Goal: Information Seeking & Learning: Learn about a topic

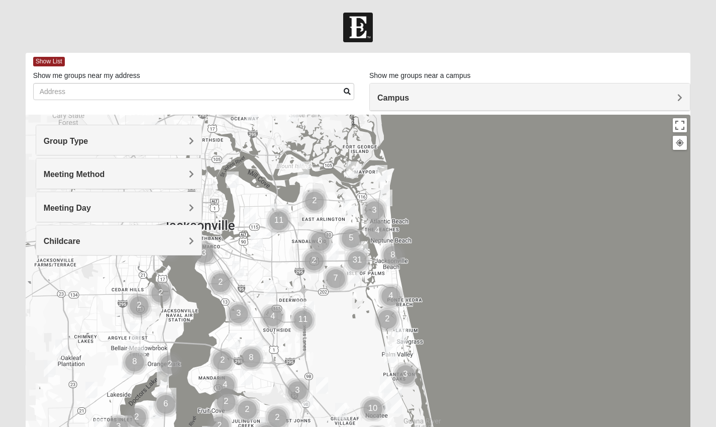
click at [88, 143] on span "Group Type" at bounding box center [66, 141] width 45 height 9
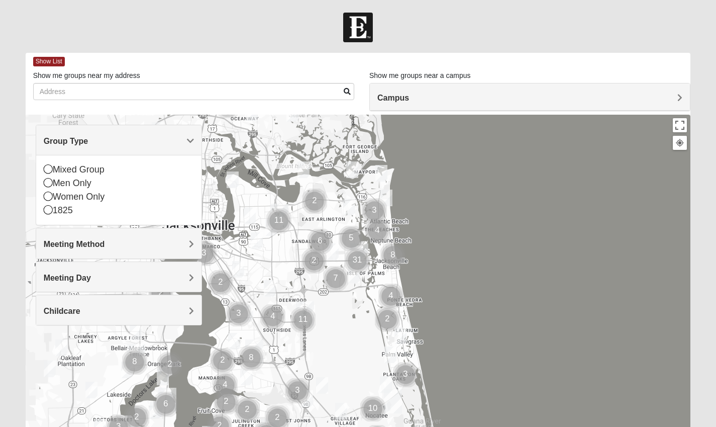
click at [173, 143] on h4 "Group Type" at bounding box center [119, 141] width 150 height 10
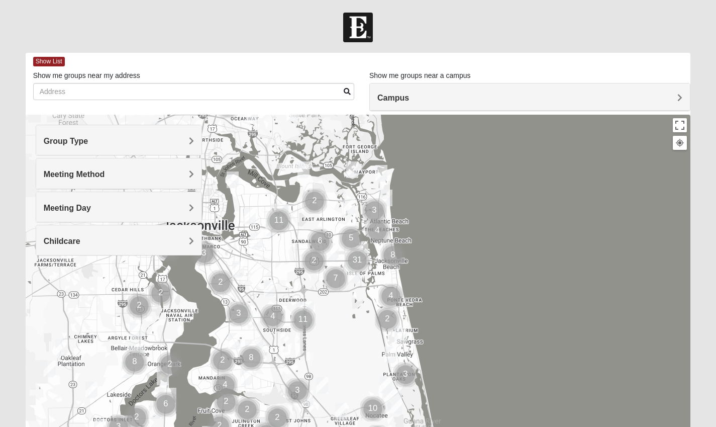
click at [165, 170] on h4 "Meeting Method" at bounding box center [119, 174] width 150 height 10
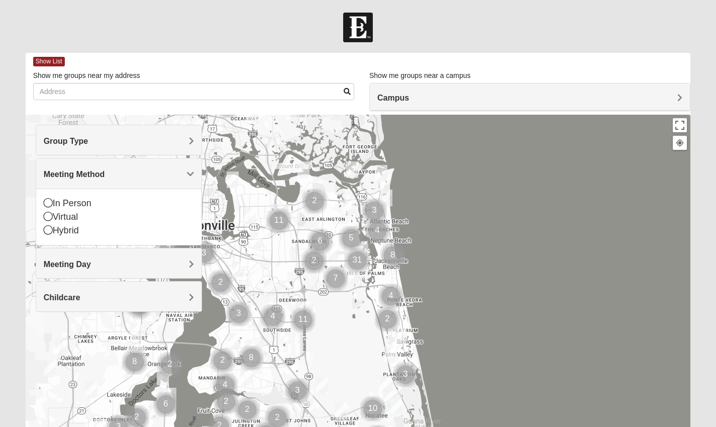
click at [63, 221] on div "Virtual" at bounding box center [119, 217] width 150 height 14
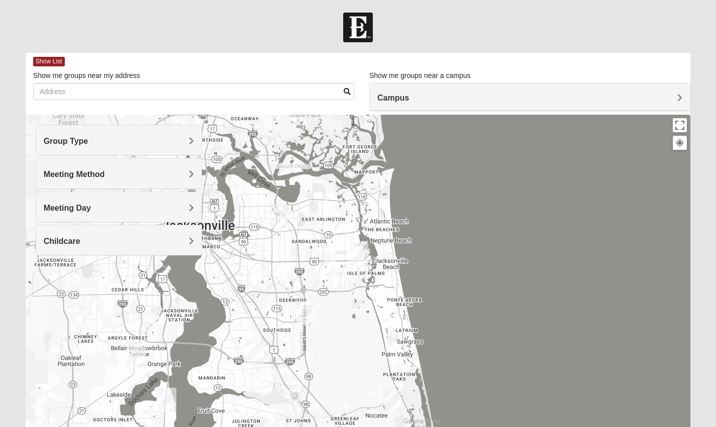
click at [331, 281] on div at bounding box center [359, 316] width 666 height 402
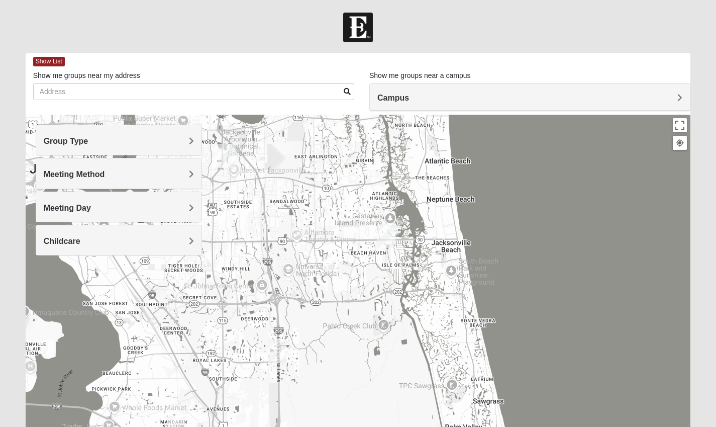
click at [185, 175] on h4 "Meeting Method" at bounding box center [119, 174] width 150 height 10
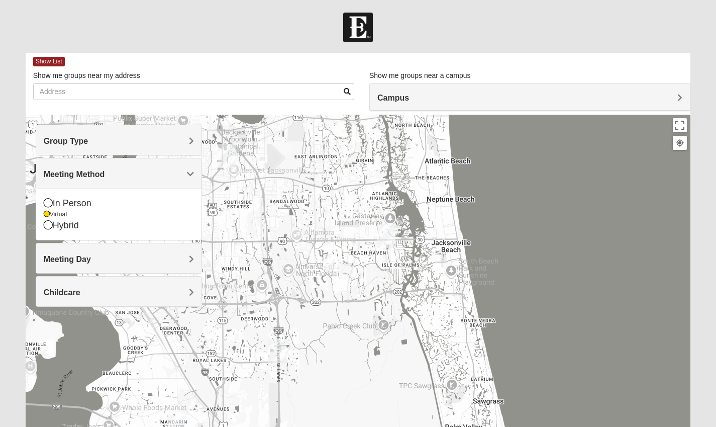
click at [185, 175] on h4 "Meeting Method" at bounding box center [119, 174] width 150 height 10
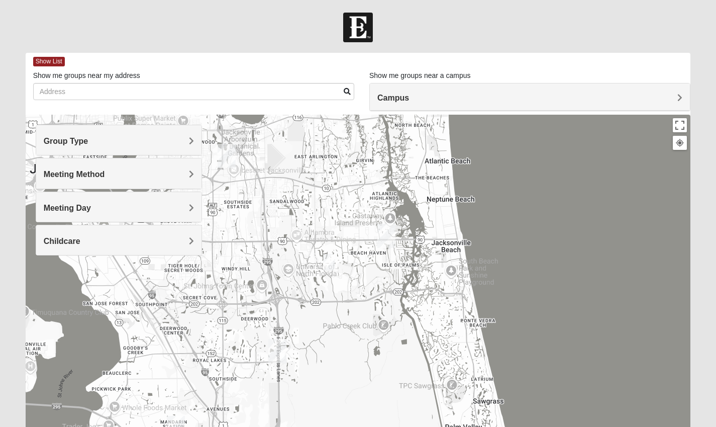
click at [91, 209] on span "Meeting Day" at bounding box center [67, 208] width 47 height 9
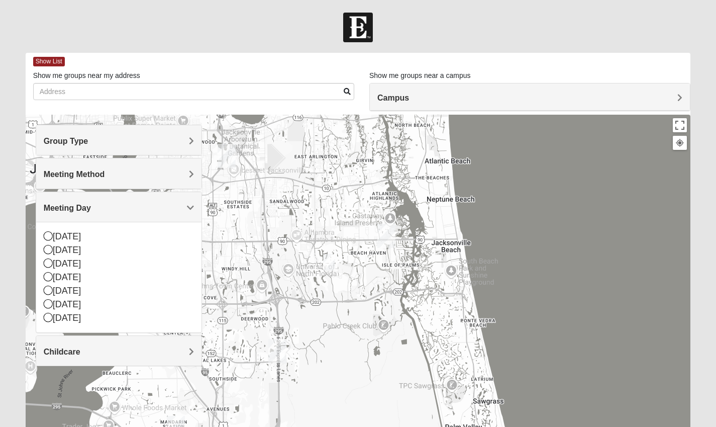
click at [91, 209] on span "Meeting Day" at bounding box center [67, 208] width 47 height 9
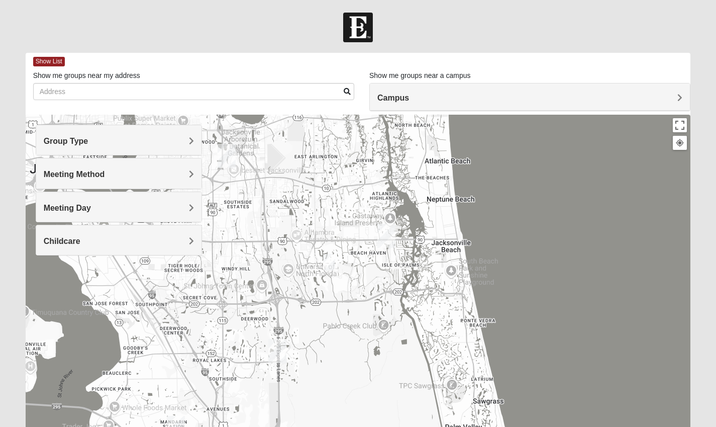
click at [80, 238] on span "Childcare" at bounding box center [62, 241] width 37 height 9
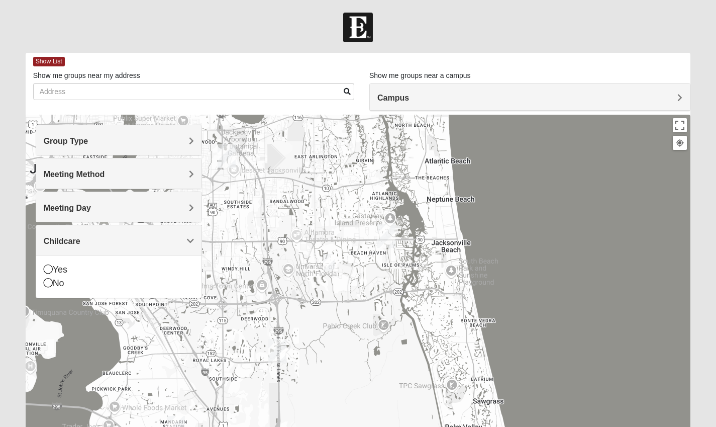
click at [60, 285] on div "No" at bounding box center [119, 283] width 150 height 14
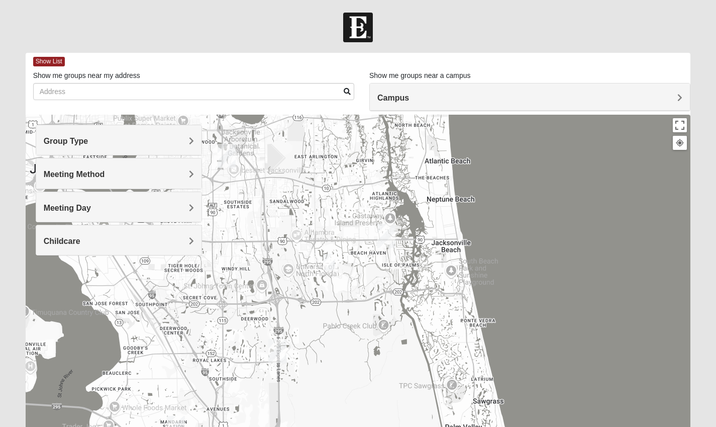
click at [177, 148] on div "Group Type" at bounding box center [118, 140] width 165 height 30
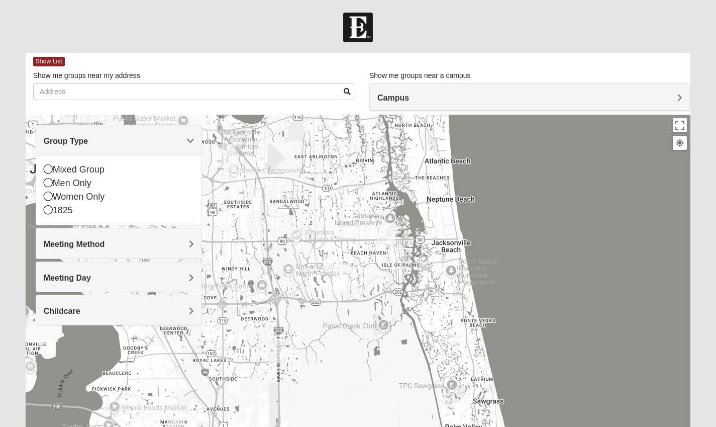
click at [83, 213] on div "1825" at bounding box center [119, 211] width 150 height 14
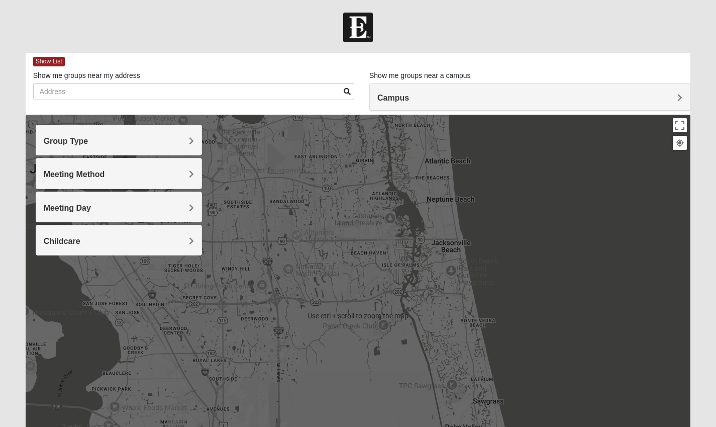
scroll to position [127, 0]
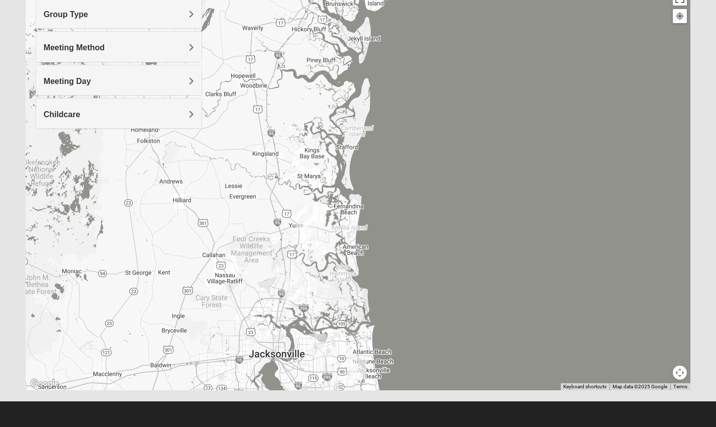
drag, startPoint x: 354, startPoint y: 291, endPoint x: 359, endPoint y: 255, distance: 36.5
click at [359, 255] on div at bounding box center [359, 189] width 666 height 402
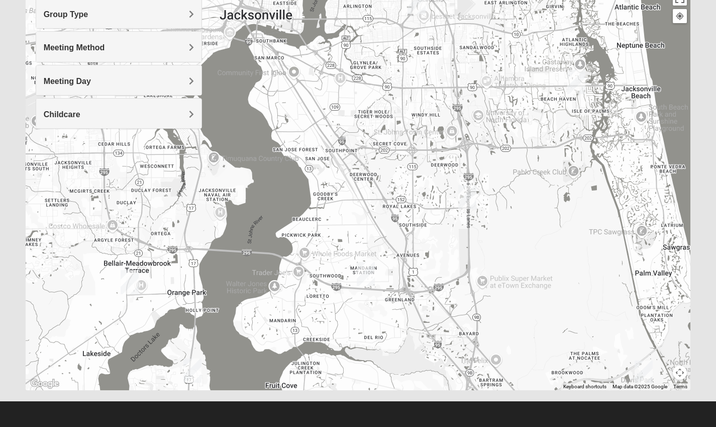
click at [369, 270] on img "Mandarin" at bounding box center [366, 274] width 26 height 32
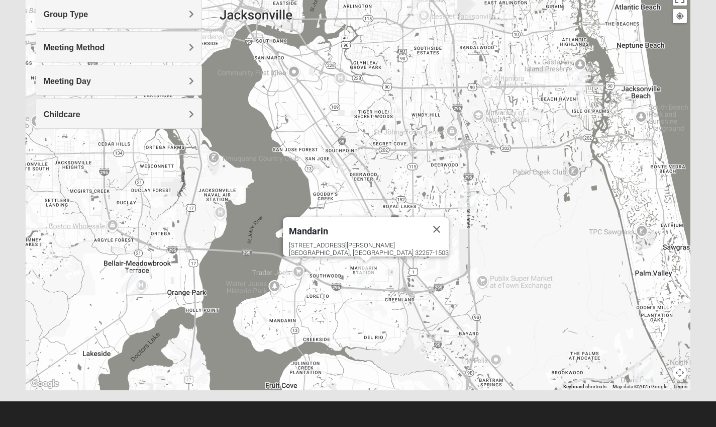
click at [369, 270] on img "Mandarin" at bounding box center [366, 274] width 26 height 32
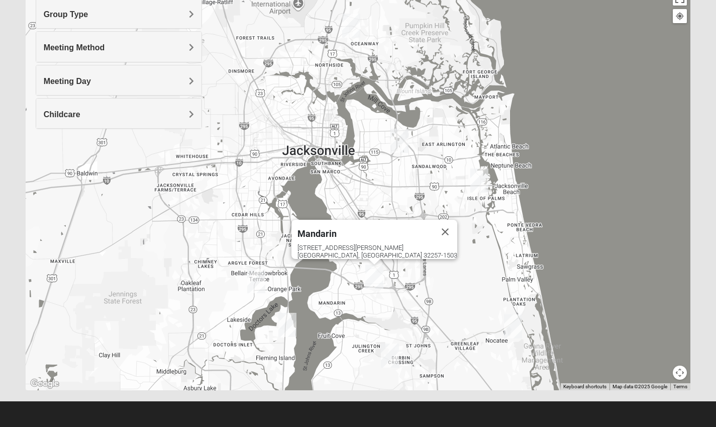
drag, startPoint x: 551, startPoint y: 132, endPoint x: 553, endPoint y: 229, distance: 97.0
click at [553, 229] on div "Mandarin [STREET_ADDRESS][PERSON_NAME]" at bounding box center [359, 189] width 666 height 402
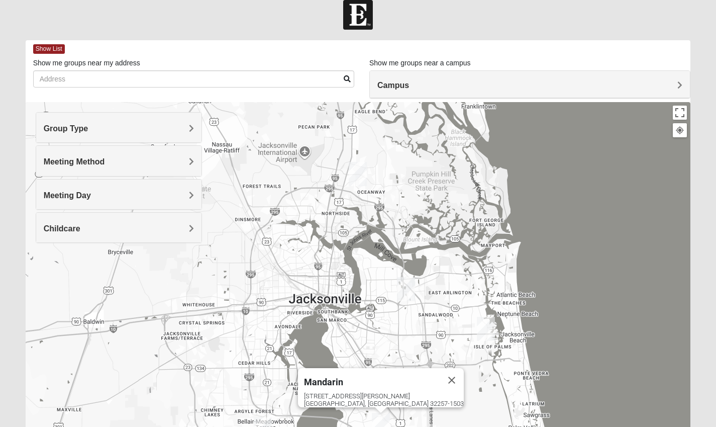
scroll to position [0, 0]
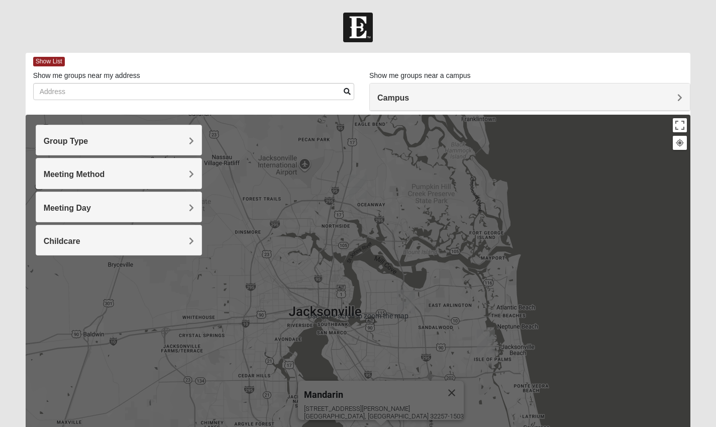
click at [528, 99] on h4 "Campus" at bounding box center [530, 98] width 305 height 10
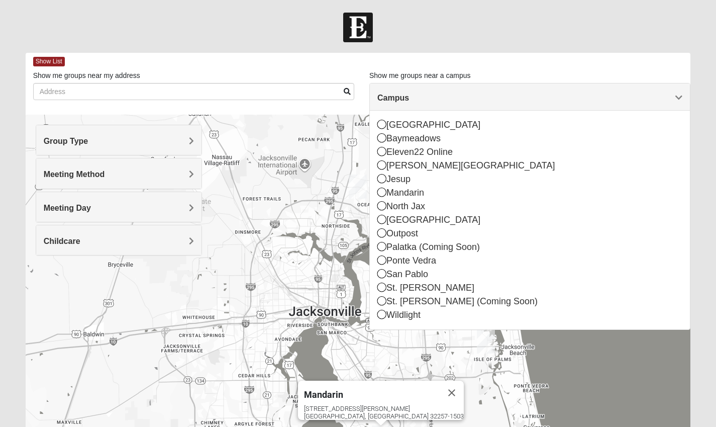
click at [528, 99] on h4 "Campus" at bounding box center [530, 98] width 305 height 10
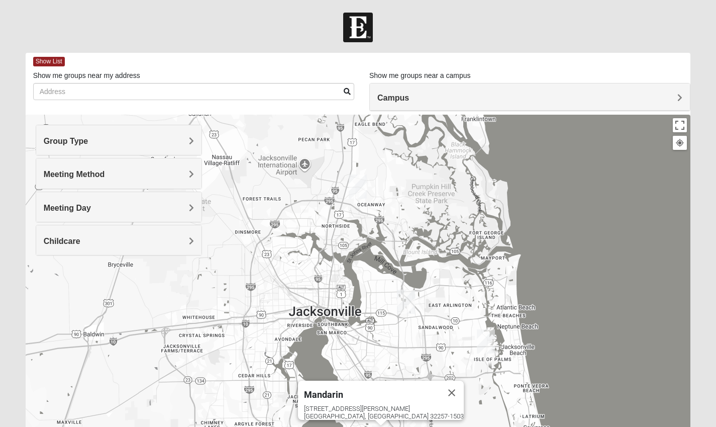
click at [88, 137] on span "Group Type" at bounding box center [66, 141] width 45 height 9
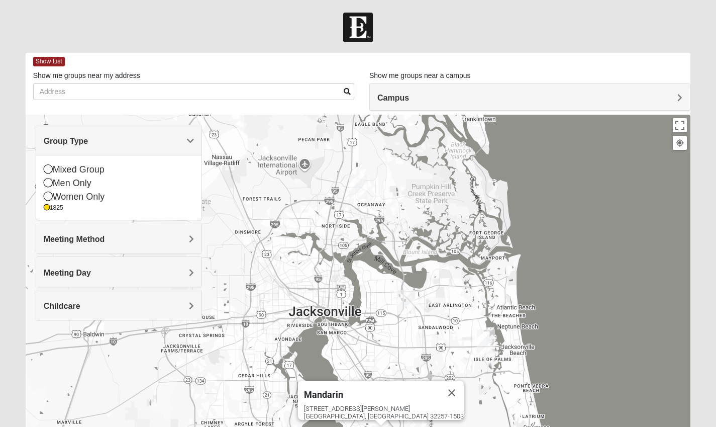
click at [109, 180] on div "Men Only" at bounding box center [119, 183] width 150 height 14
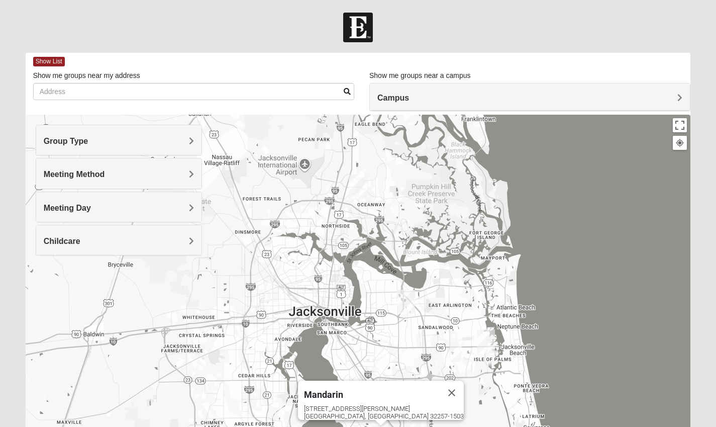
click at [456, 352] on img "Online Mens Davis 32224" at bounding box center [456, 353] width 20 height 25
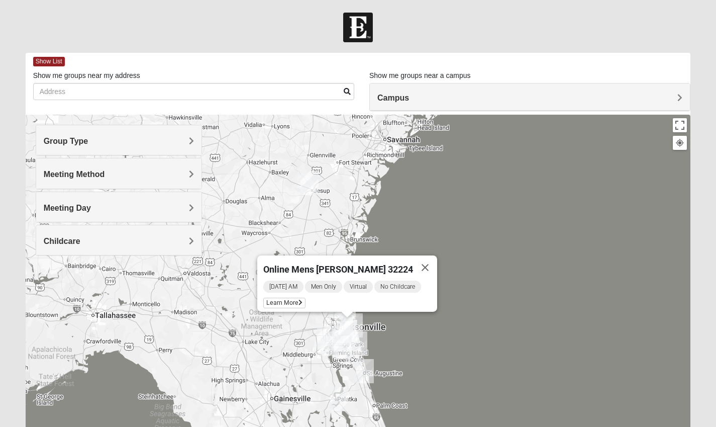
click at [182, 169] on div "Meeting Method" at bounding box center [118, 173] width 165 height 30
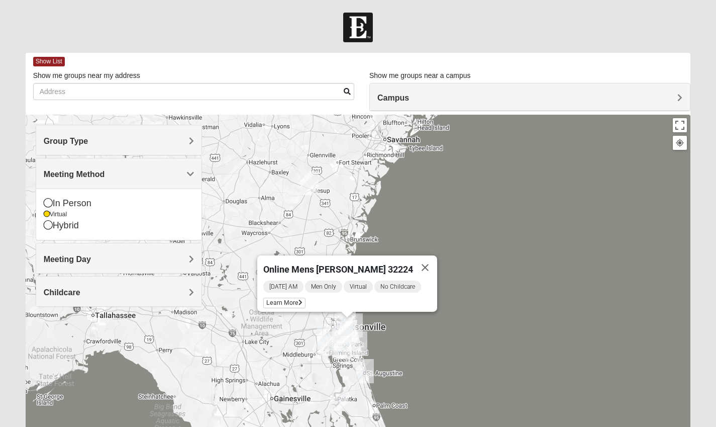
click at [158, 285] on div "Childcare" at bounding box center [118, 291] width 165 height 30
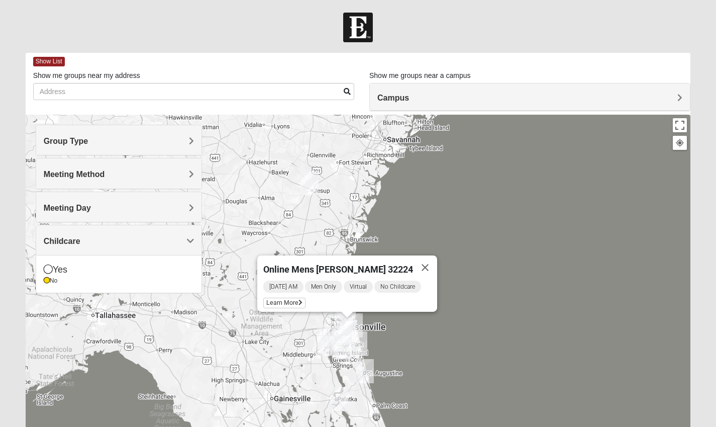
click at [100, 279] on div "No" at bounding box center [119, 280] width 150 height 9
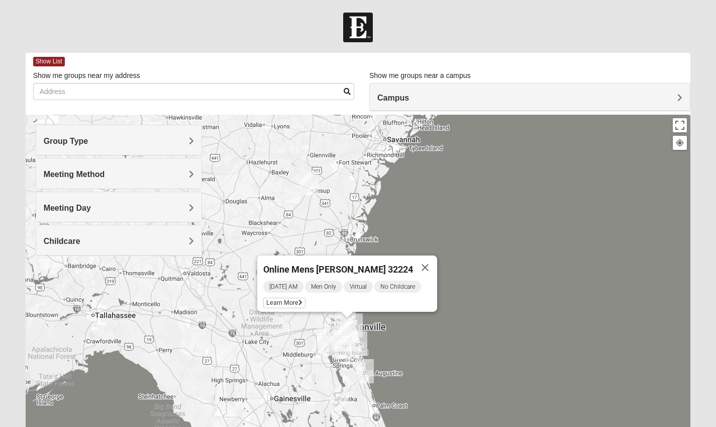
click at [173, 147] on div "Group Type" at bounding box center [118, 140] width 165 height 30
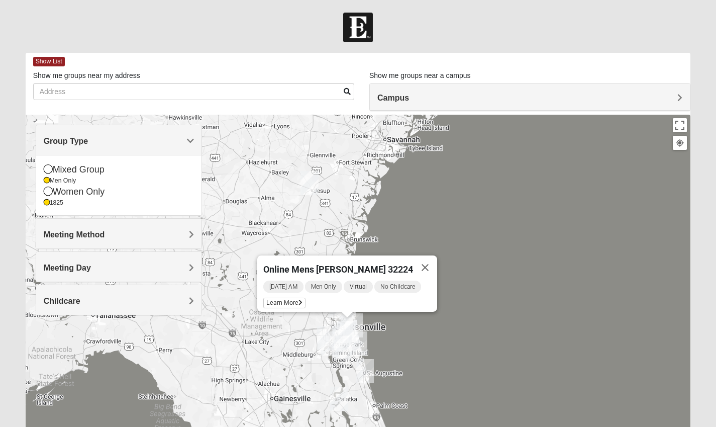
click at [68, 201] on div "1825" at bounding box center [119, 203] width 150 height 9
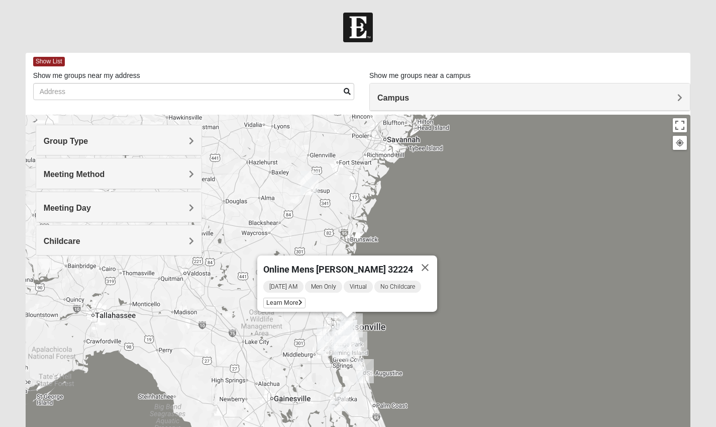
click at [91, 139] on h4 "Group Type" at bounding box center [119, 141] width 150 height 10
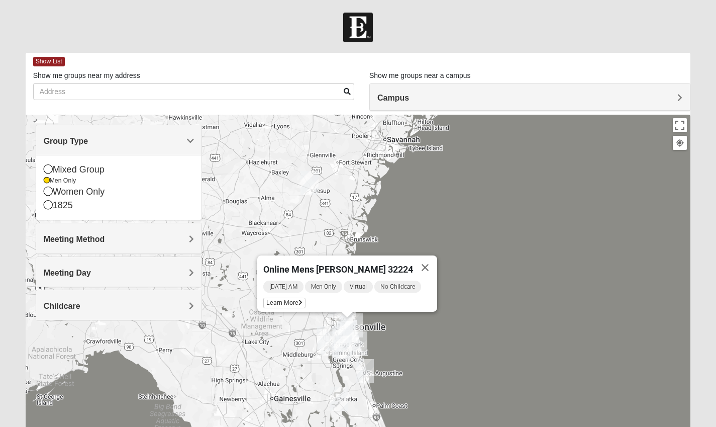
click at [70, 171] on div "Mixed Group" at bounding box center [119, 170] width 150 height 14
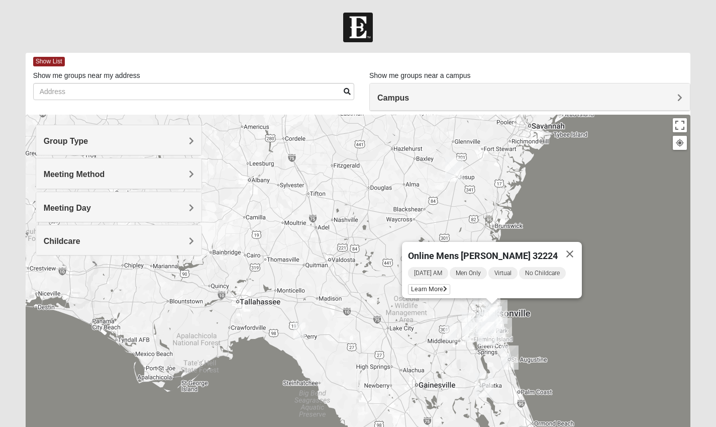
drag, startPoint x: 164, startPoint y: 311, endPoint x: 299, endPoint y: 300, distance: 135.2
click at [299, 300] on div "Online Mens [PERSON_NAME] 32224 [DATE] AM Men Only Virtual No Childcare Learn M…" at bounding box center [359, 316] width 666 height 402
click at [153, 144] on h4 "Group Type" at bounding box center [119, 141] width 150 height 10
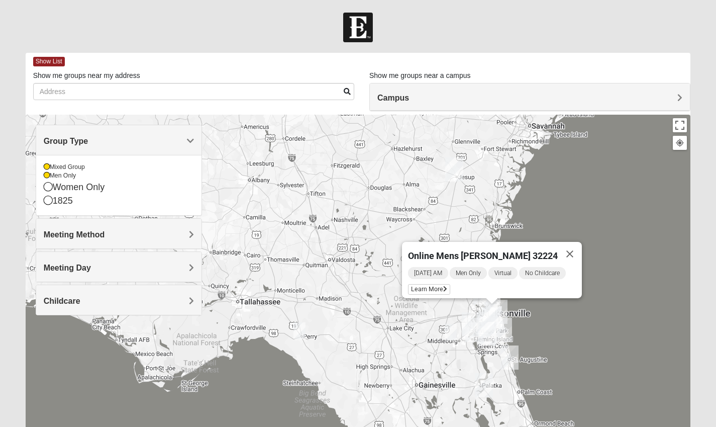
click at [118, 235] on h4 "Meeting Method" at bounding box center [119, 235] width 150 height 10
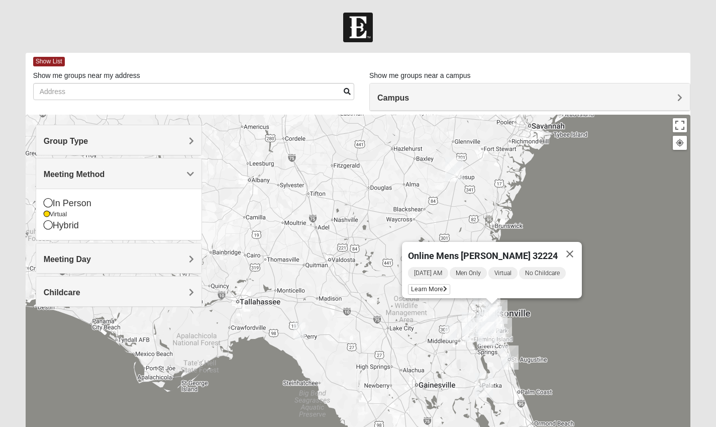
click at [112, 227] on div "Hybrid" at bounding box center [119, 226] width 150 height 14
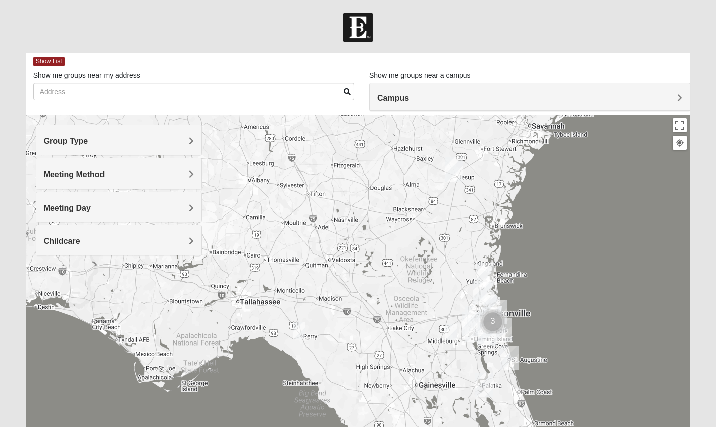
click at [114, 170] on h4 "Meeting Method" at bounding box center [119, 174] width 150 height 10
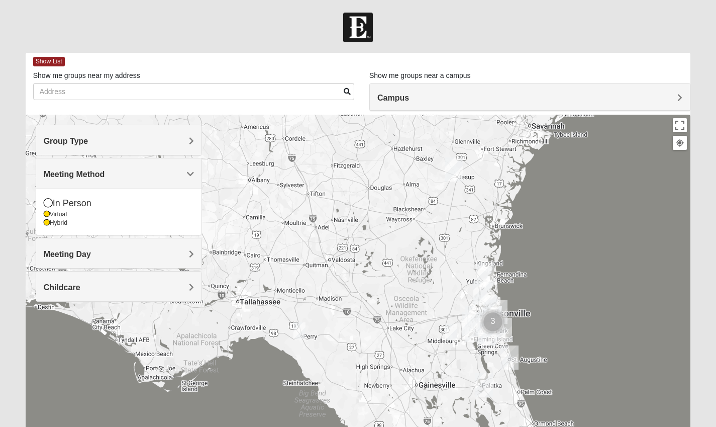
click at [106, 200] on div "In Person" at bounding box center [119, 204] width 150 height 14
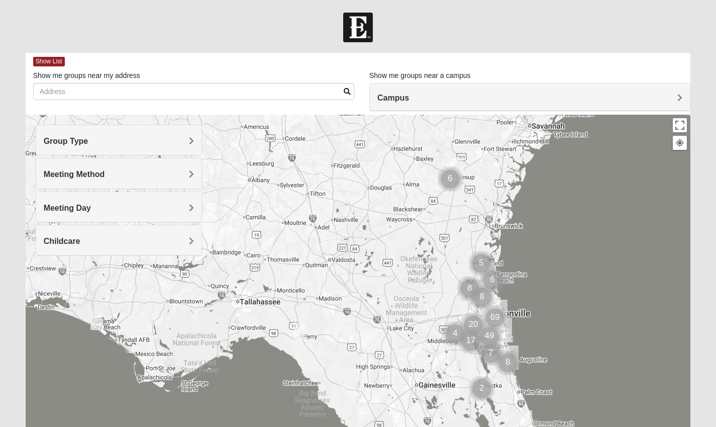
click at [268, 246] on img "Mixed Crutchfield 31757" at bounding box center [267, 245] width 20 height 25
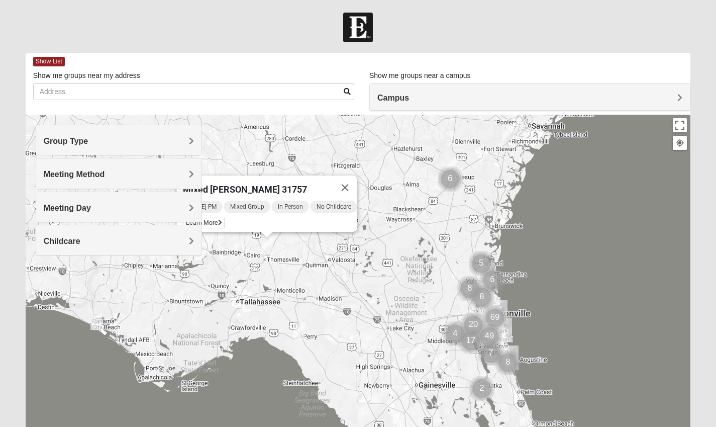
click at [287, 253] on div "Mixed [PERSON_NAME] 31757 [DATE] PM Mixed Group In Person No Childcare Learn Mo…" at bounding box center [359, 316] width 666 height 402
click at [302, 253] on div "Mixed [PERSON_NAME] 31757 [DATE] PM Mixed Group In Person No Childcare Learn Mo…" at bounding box center [359, 316] width 666 height 402
drag, startPoint x: 257, startPoint y: 215, endPoint x: 308, endPoint y: 228, distance: 52.4
click at [308, 228] on div "[DATE] PM Mixed Group In Person No Childcare Learn More" at bounding box center [269, 216] width 174 height 32
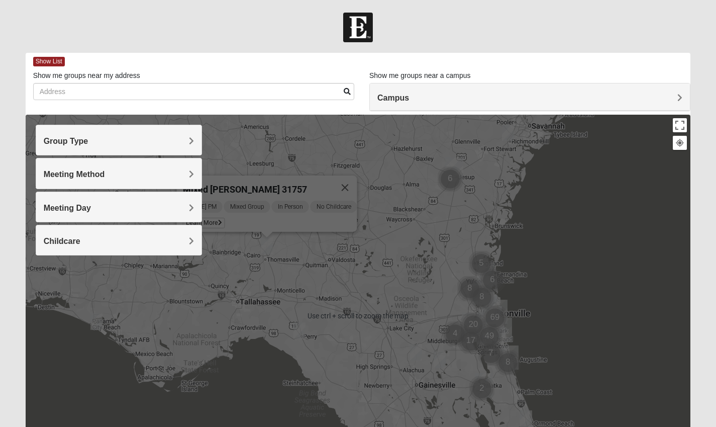
click at [272, 296] on div "Mixed [PERSON_NAME] 31757 [DATE] PM Mixed Group In Person No Childcare Learn Mo…" at bounding box center [359, 316] width 666 height 402
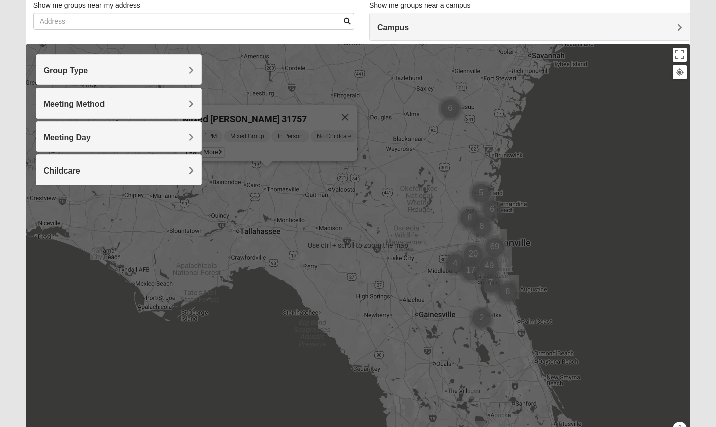
scroll to position [71, 0]
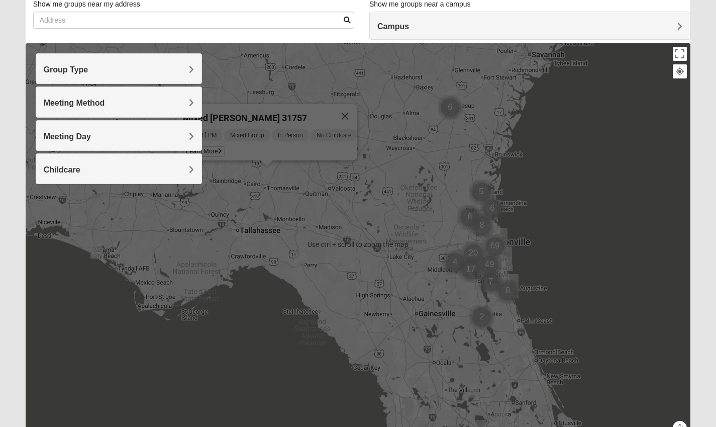
click at [307, 192] on div "Mixed [PERSON_NAME] 31757 [DATE] PM Mixed Group In Person No Childcare Learn Mo…" at bounding box center [359, 244] width 666 height 402
click at [199, 107] on div "Meeting Method" at bounding box center [118, 102] width 165 height 30
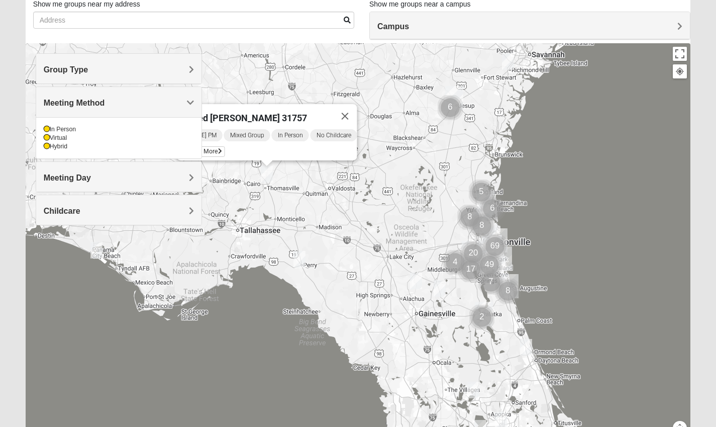
click at [266, 208] on div "Mixed [PERSON_NAME] 31757 [DATE] PM Mixed Group In Person No Childcare Learn Mo…" at bounding box center [359, 244] width 666 height 402
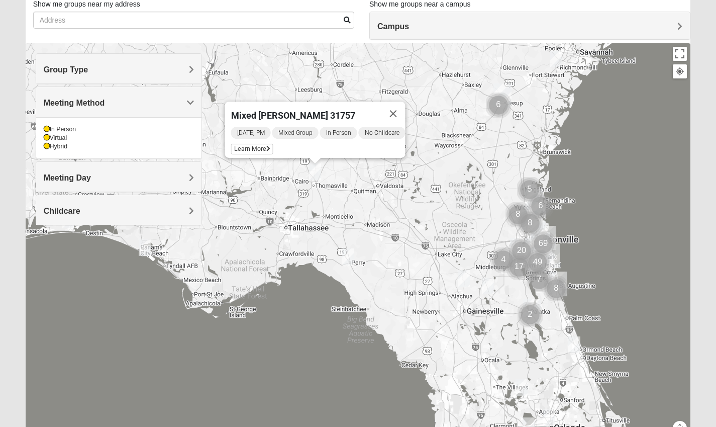
drag, startPoint x: 275, startPoint y: 207, endPoint x: 330, endPoint y: 206, distance: 55.3
click at [330, 206] on div "Mixed [PERSON_NAME] 31757 [DATE] PM Mixed Group In Person No Childcare Learn Mo…" at bounding box center [359, 244] width 666 height 402
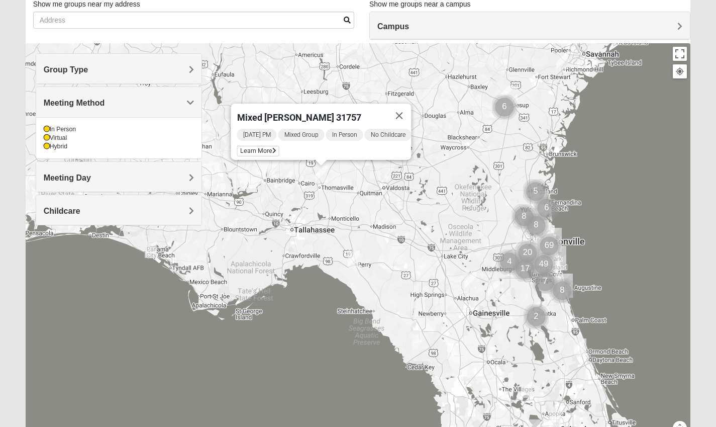
click at [356, 252] on img "Online Mixed Van Auker 32259" at bounding box center [354, 258] width 20 height 25
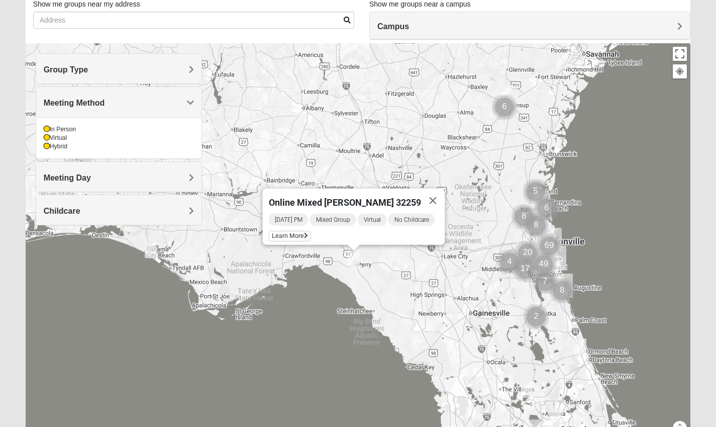
click at [300, 231] on span "Learn More" at bounding box center [289, 236] width 42 height 11
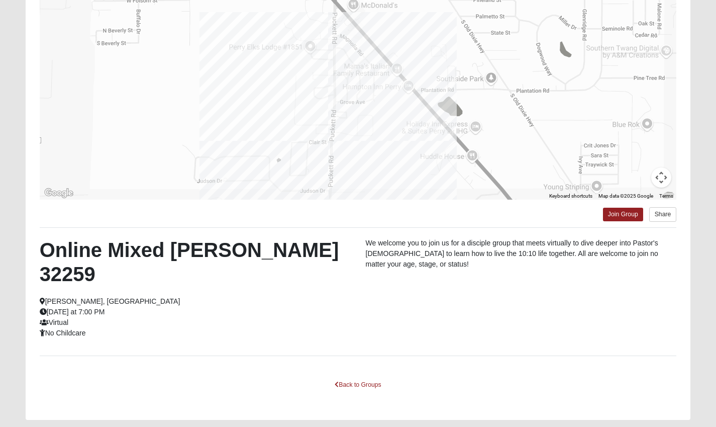
scroll to position [117, 0]
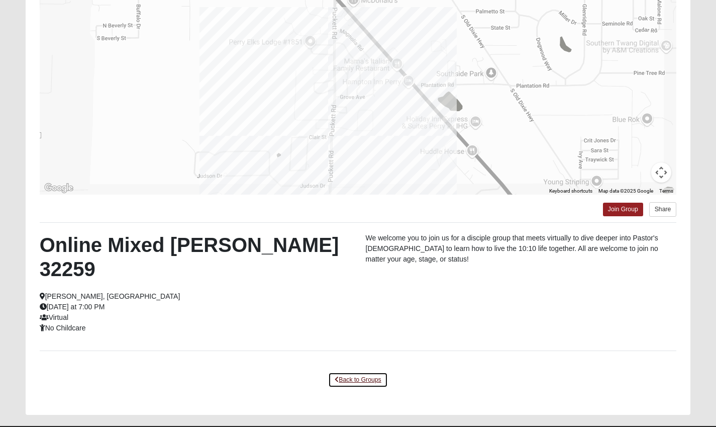
click at [357, 372] on link "Back to Groups" at bounding box center [357, 380] width 59 height 16
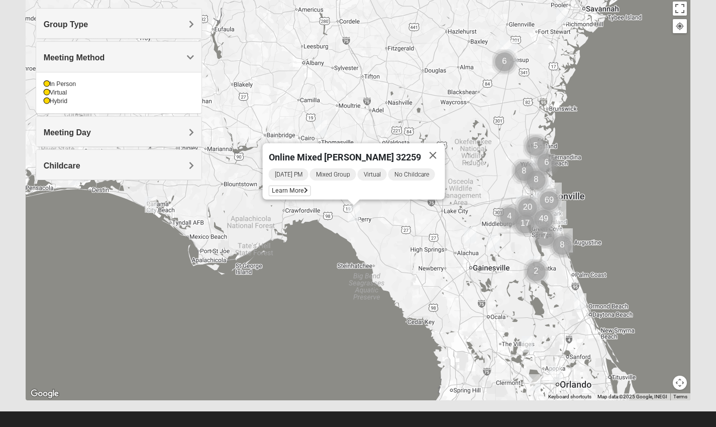
click at [68, 100] on div "Hybrid" at bounding box center [119, 101] width 150 height 9
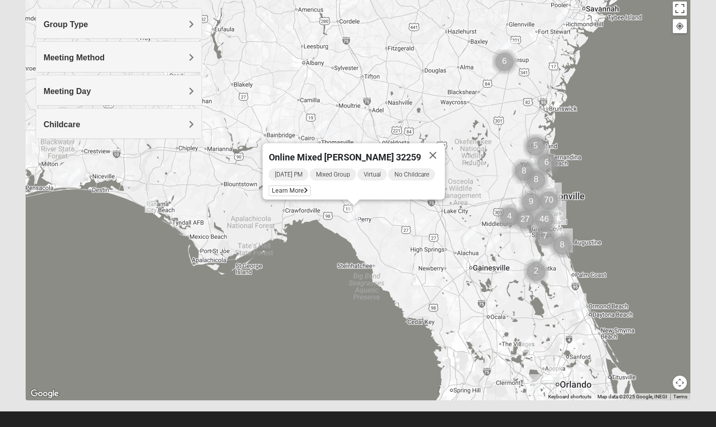
click at [81, 64] on div "Meeting Method" at bounding box center [118, 57] width 165 height 30
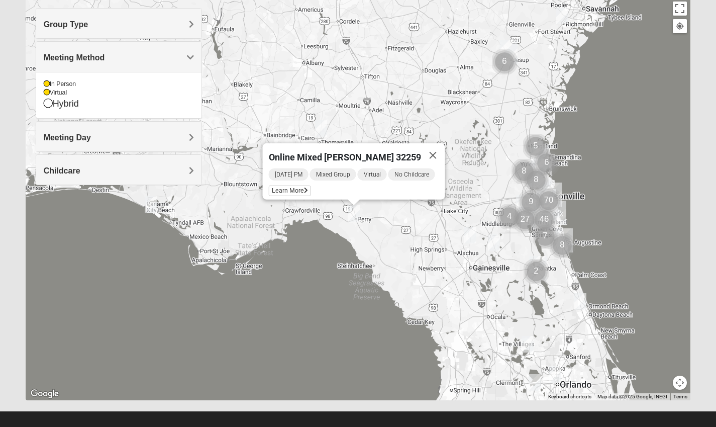
click at [76, 82] on div "In Person" at bounding box center [119, 84] width 150 height 9
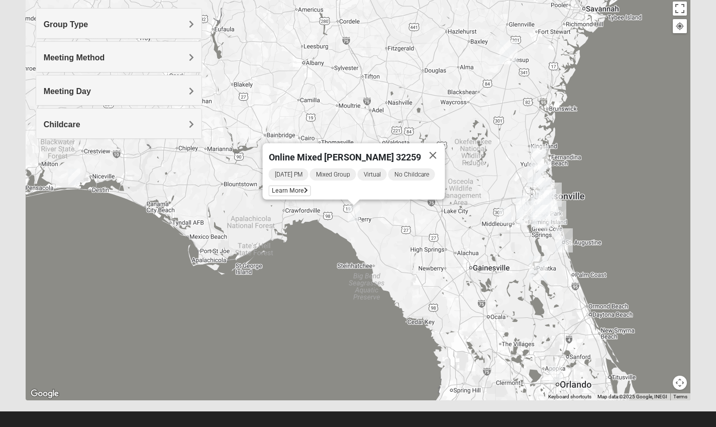
click at [77, 96] on div "Meeting Day" at bounding box center [118, 90] width 165 height 30
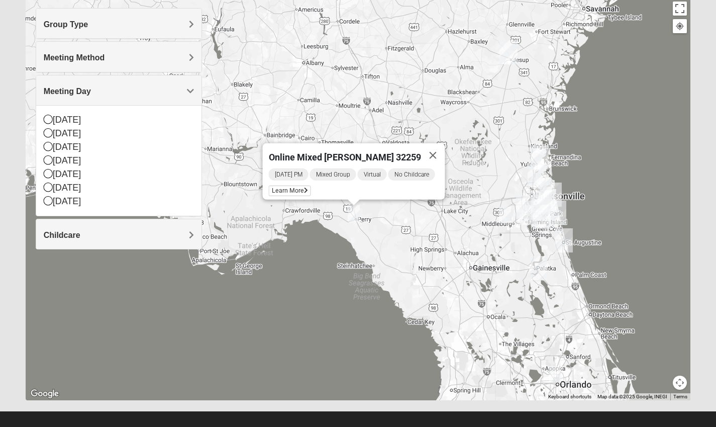
click at [84, 93] on span "Meeting Day" at bounding box center [67, 91] width 47 height 9
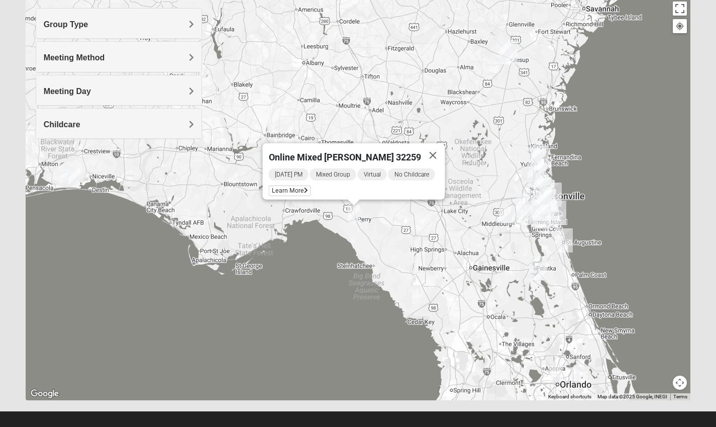
click at [112, 20] on h4 "Group Type" at bounding box center [119, 25] width 150 height 10
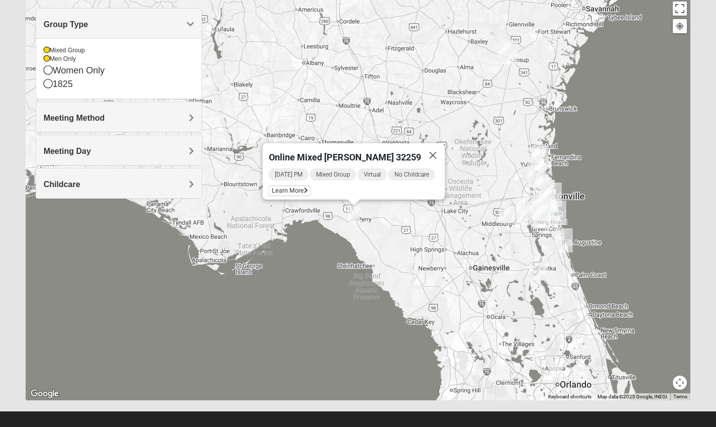
click at [94, 49] on div "Mixed Group" at bounding box center [119, 50] width 150 height 9
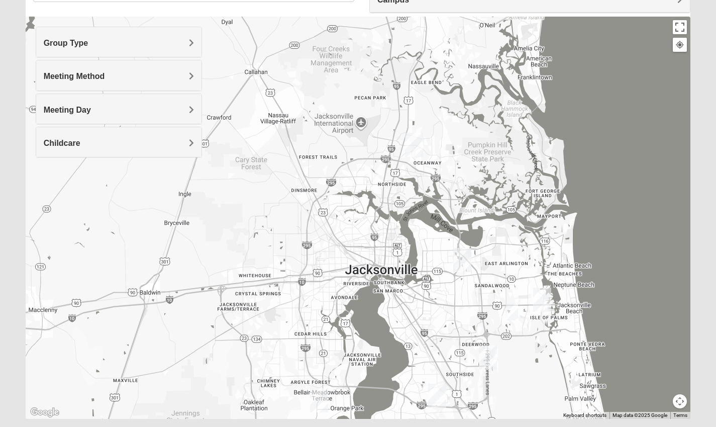
scroll to position [0, 0]
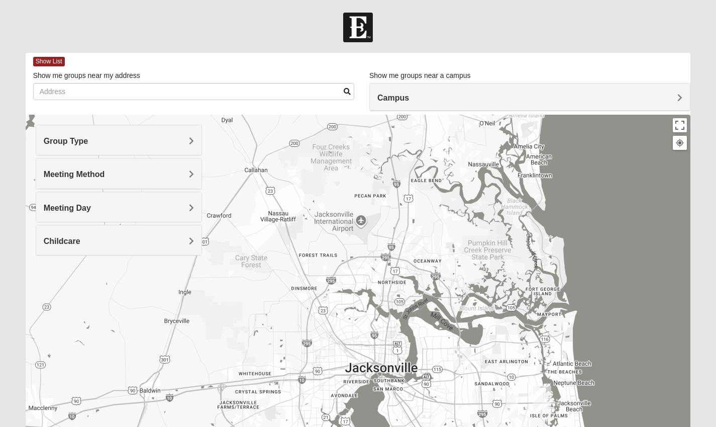
click at [515, 104] on div "Campus" at bounding box center [530, 96] width 320 height 27
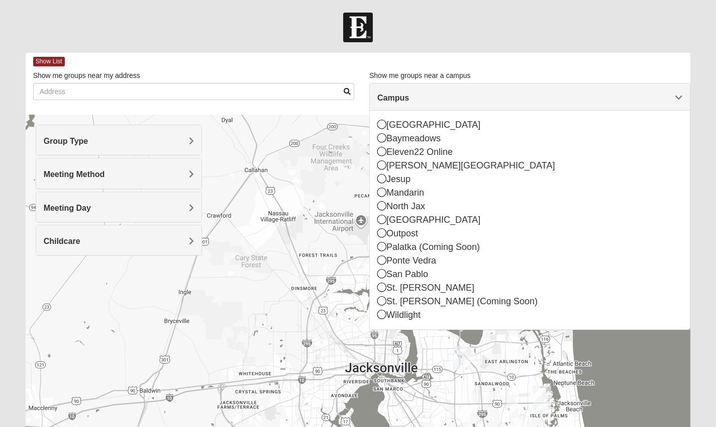
click at [515, 104] on div "Campus" at bounding box center [530, 96] width 320 height 27
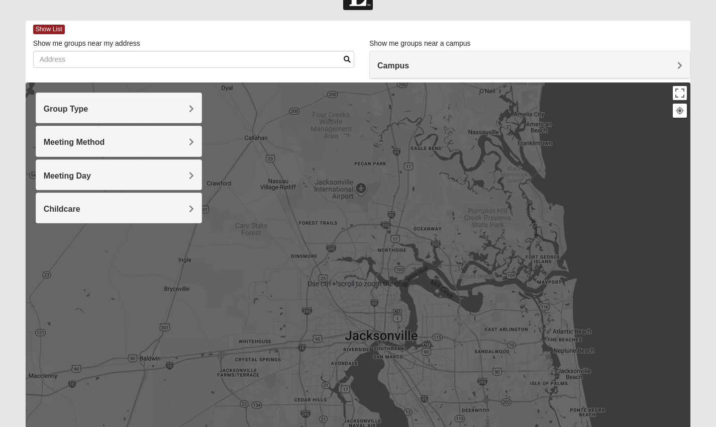
scroll to position [88, 0]
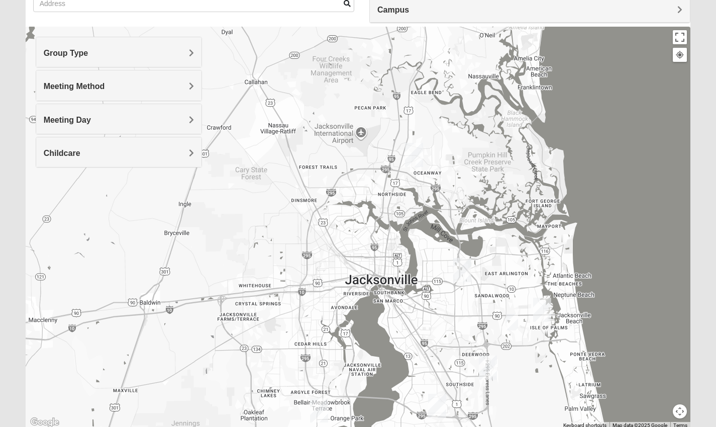
click at [514, 318] on img "Online Mens Davis 32224" at bounding box center [512, 322] width 20 height 25
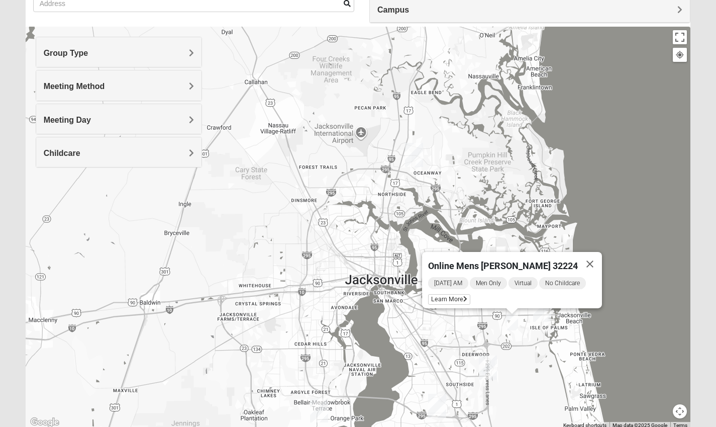
click at [471, 294] on span "Learn More" at bounding box center [449, 299] width 42 height 11
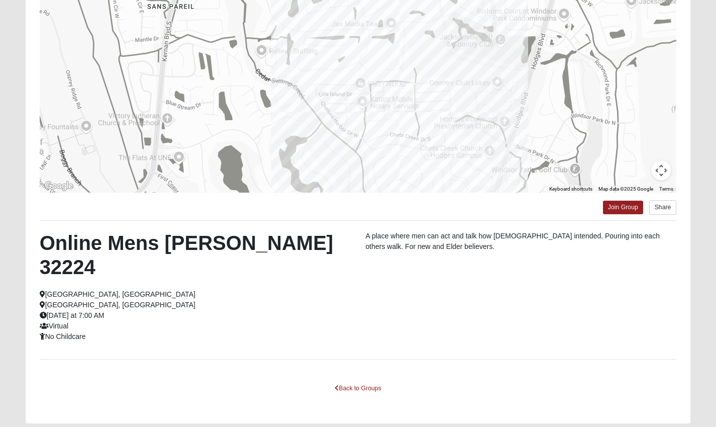
scroll to position [127, 0]
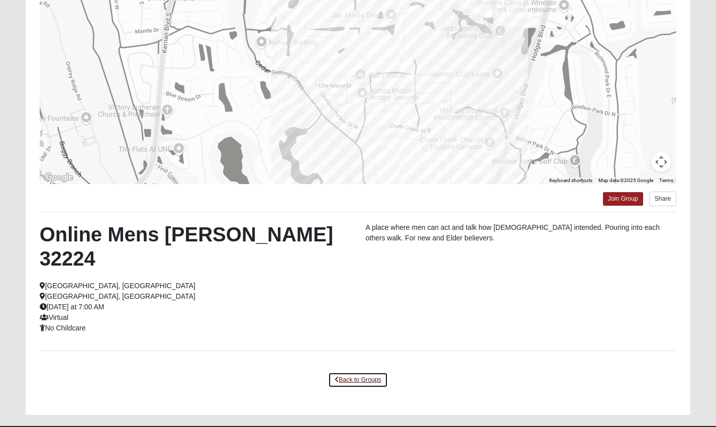
click at [352, 372] on link "Back to Groups" at bounding box center [357, 380] width 59 height 16
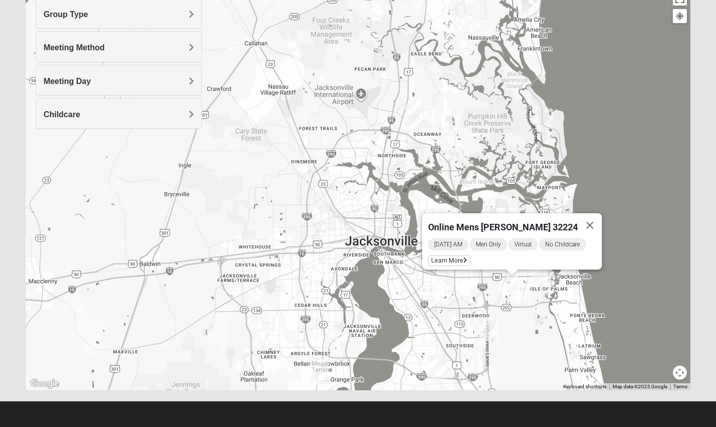
click at [381, 206] on div "Online Mens [PERSON_NAME] 32224 [DATE] AM Men Only Virtual No Childcare Learn M…" at bounding box center [359, 189] width 666 height 402
click at [586, 225] on button "Close" at bounding box center [590, 225] width 24 height 24
